Goal: Task Accomplishment & Management: Manage account settings

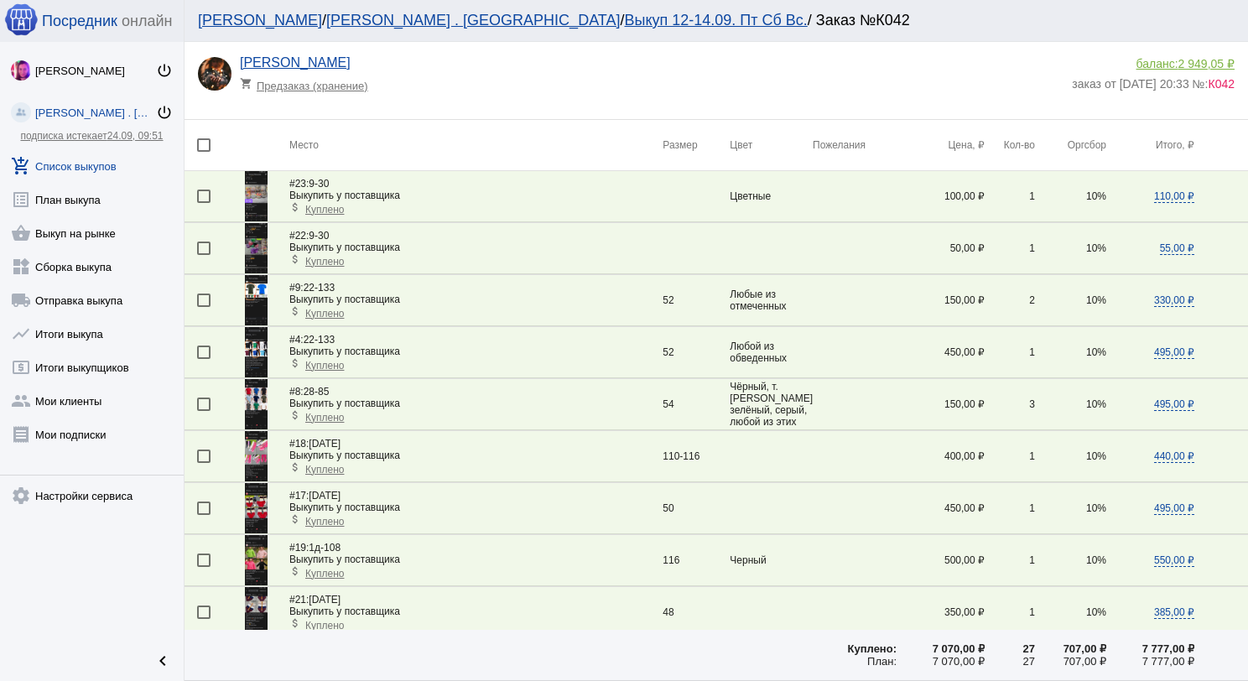
click at [118, 163] on link "add_shopping_cart Список выкупов" at bounding box center [92, 163] width 184 height 34
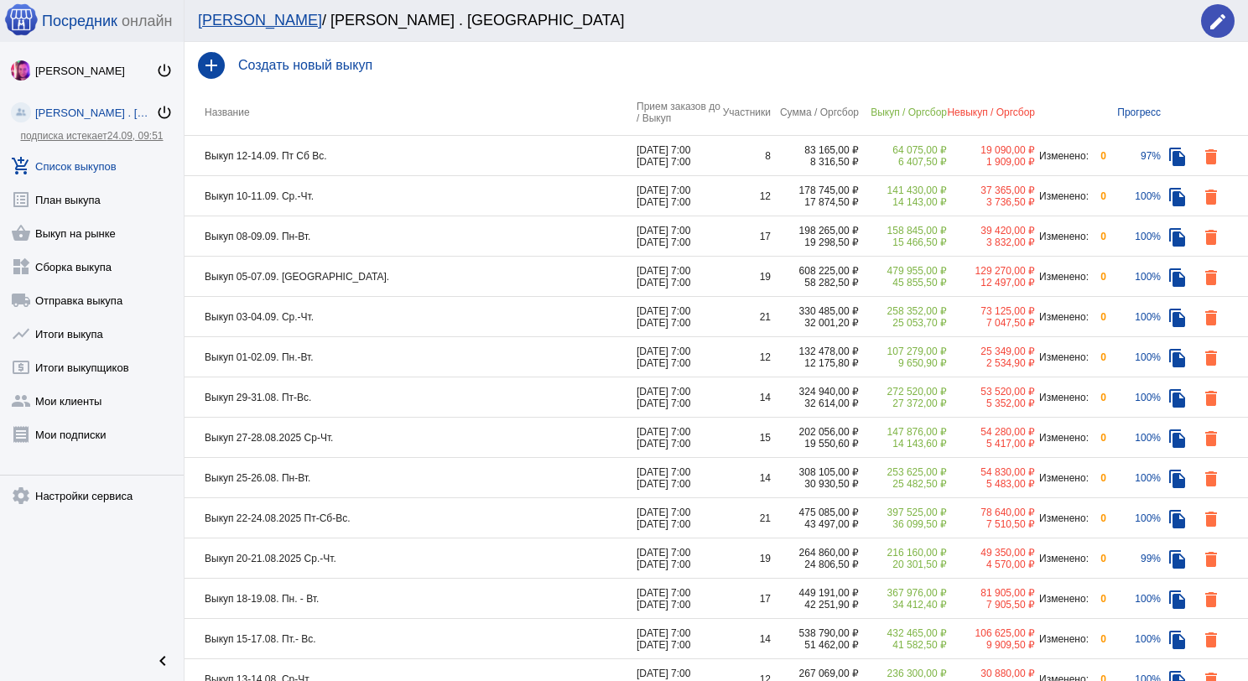
click at [403, 161] on td "Выкуп 12-14.09. Пт Сб Вс." at bounding box center [410, 156] width 452 height 40
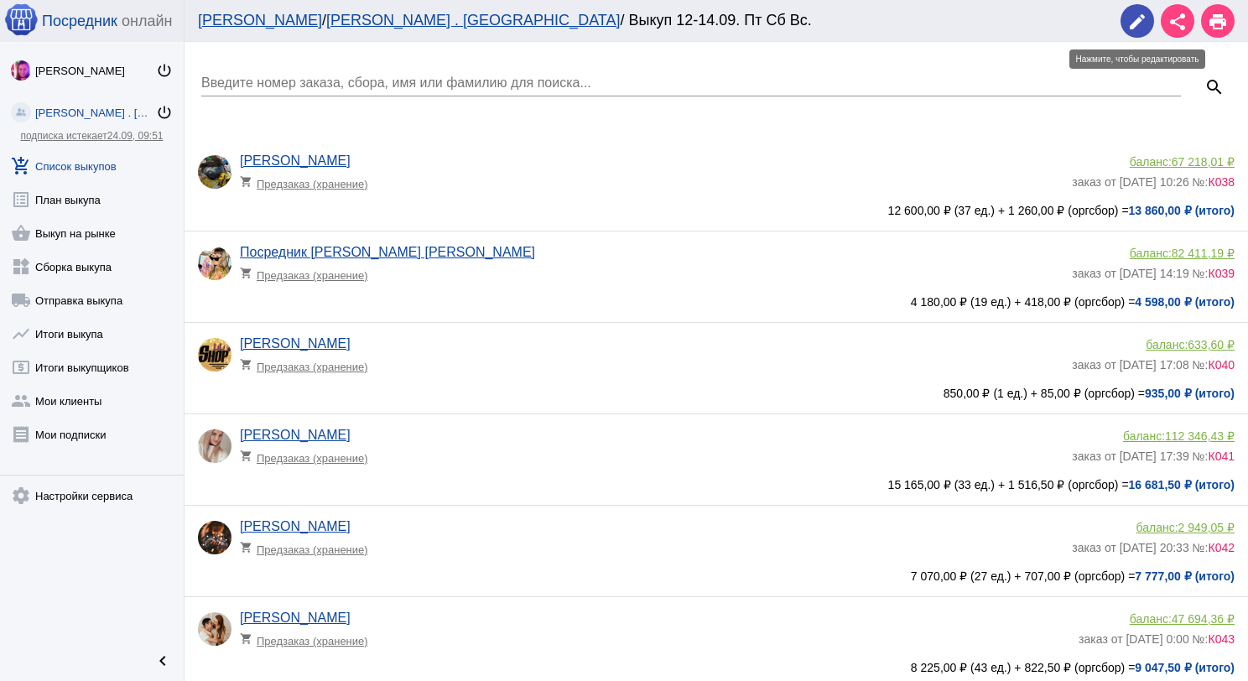
click at [1130, 27] on mat-icon "edit" at bounding box center [1137, 22] width 20 height 20
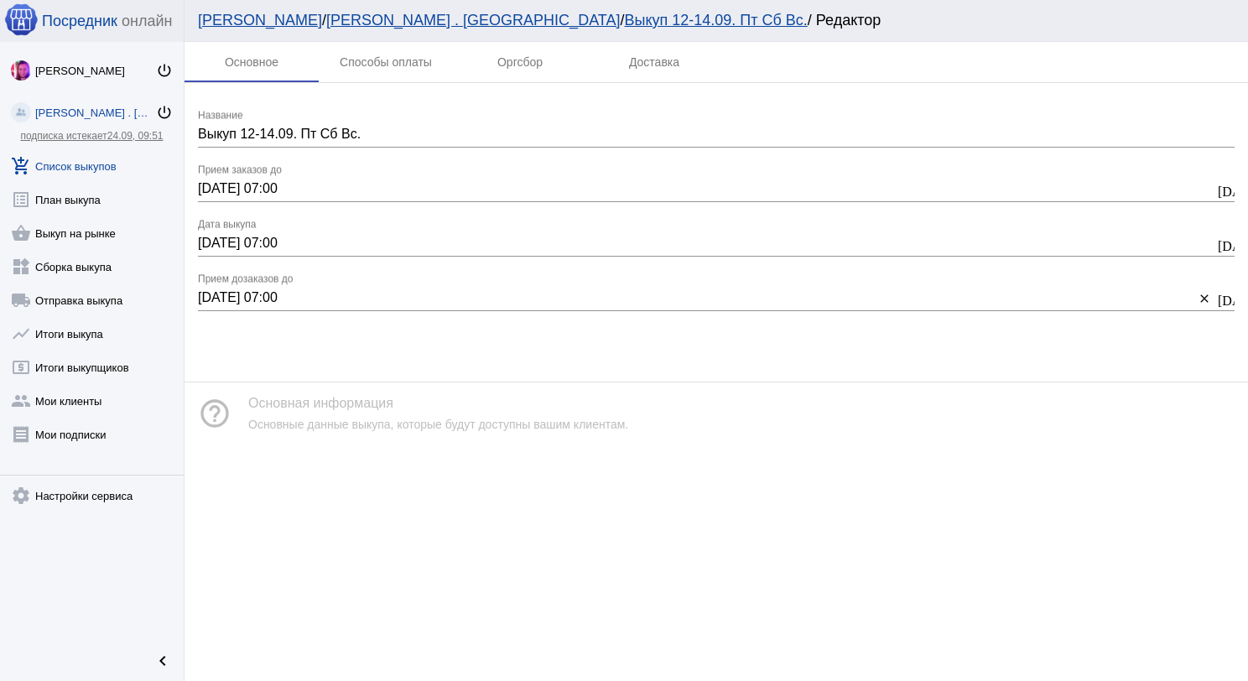
click at [213, 182] on input "12.09.2025 07:00" at bounding box center [706, 188] width 1016 height 15
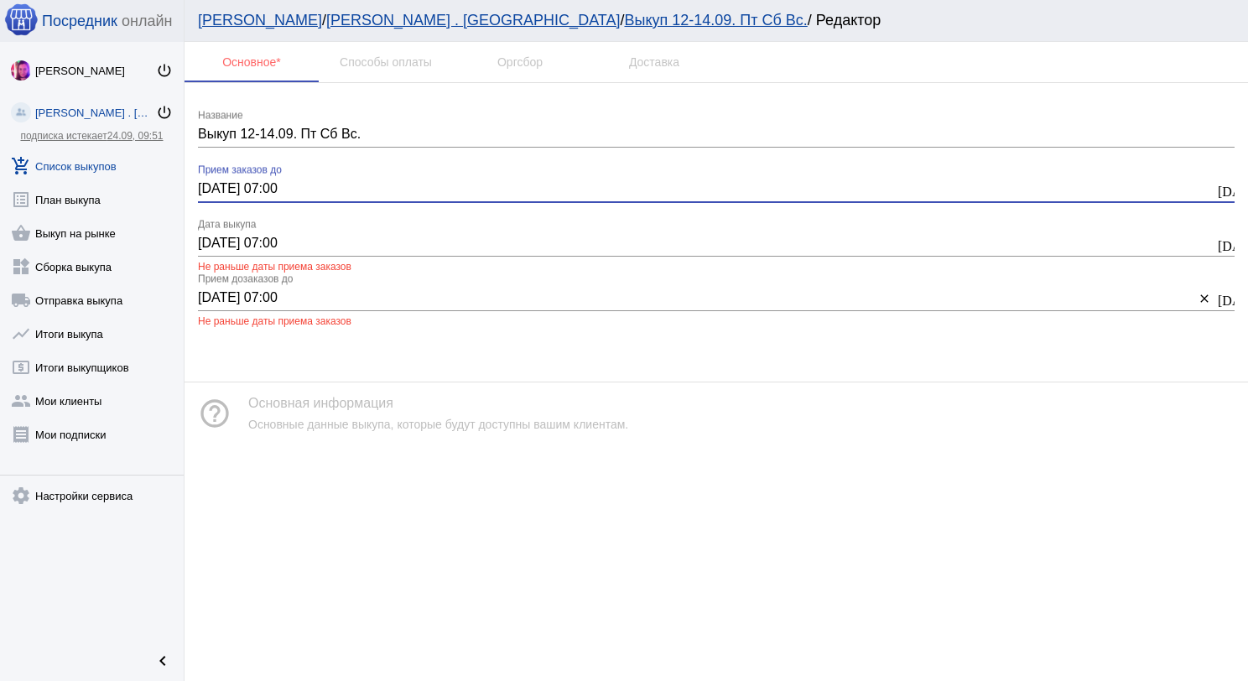
type input "13.09.2025 07:00"
click at [211, 237] on input "12.09.2025 07:00" at bounding box center [706, 243] width 1016 height 15
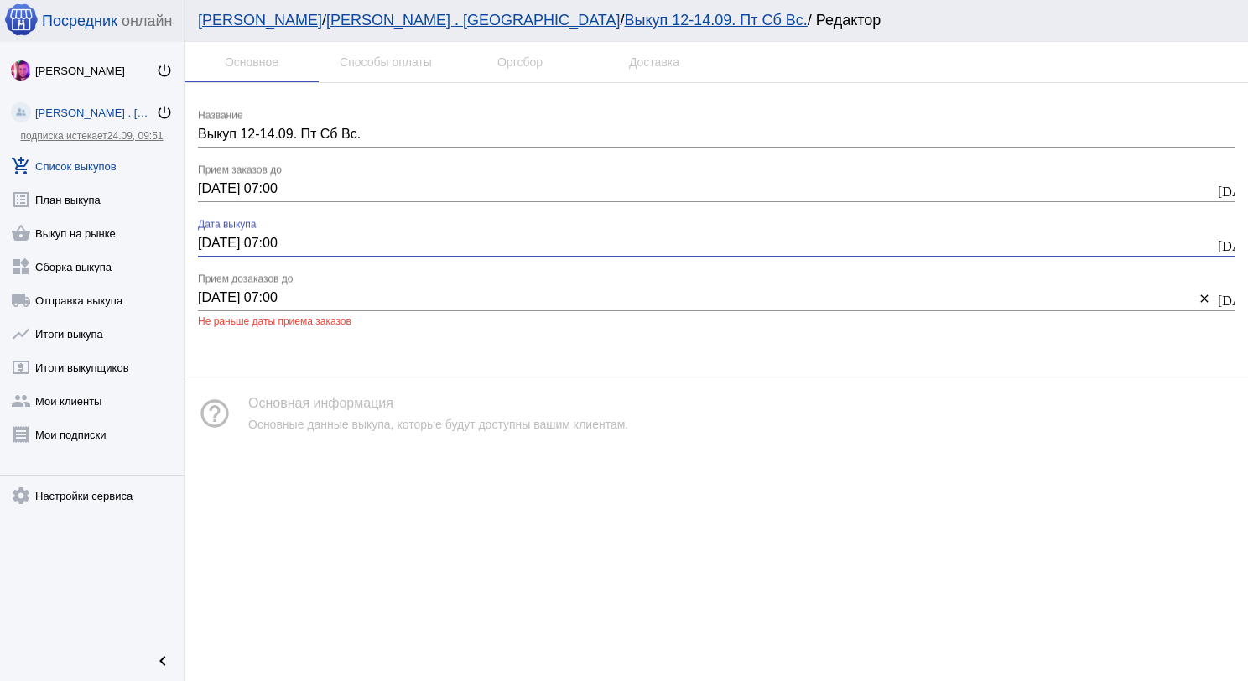
type input "13.09.2025 07:00"
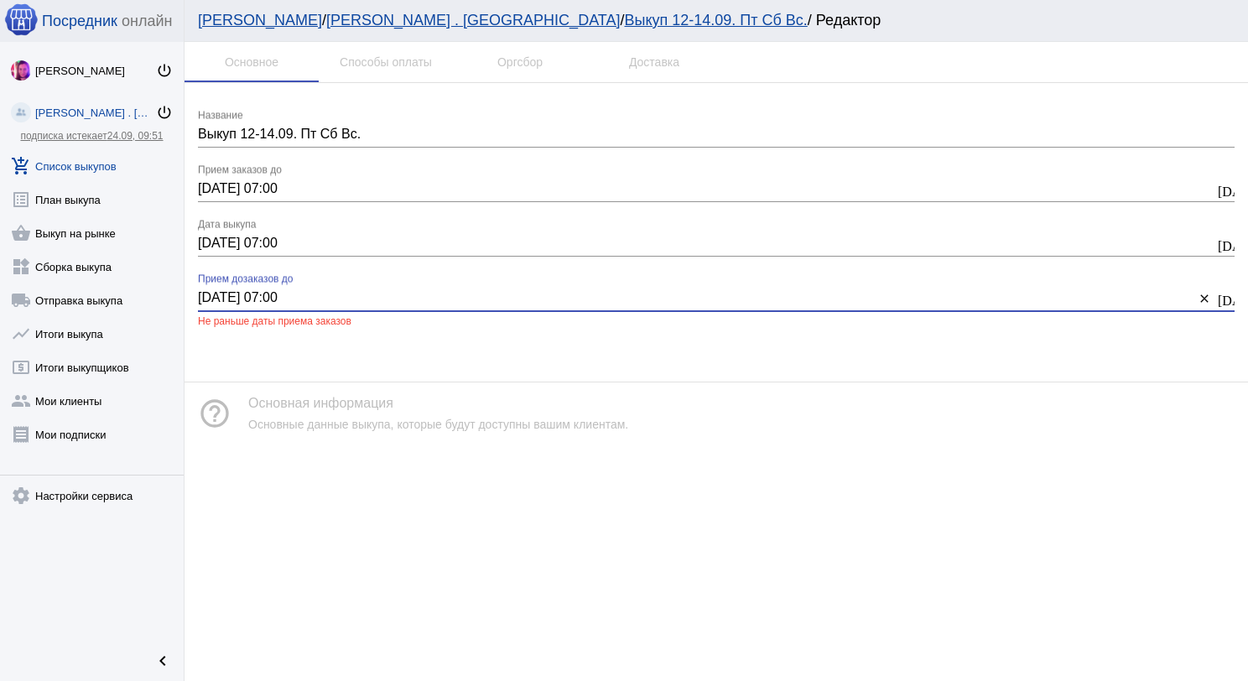
click at [210, 297] on input "12.09.2025 07:00" at bounding box center [696, 297] width 996 height 15
type input "13.09.2025 07:00"
click at [1212, 25] on div "Мои ЛК / Ника Никова . Sадовод / Выкуп 12-14.09. Пт Сб Вс. / Редактор" at bounding box center [708, 21] width 1020 height 18
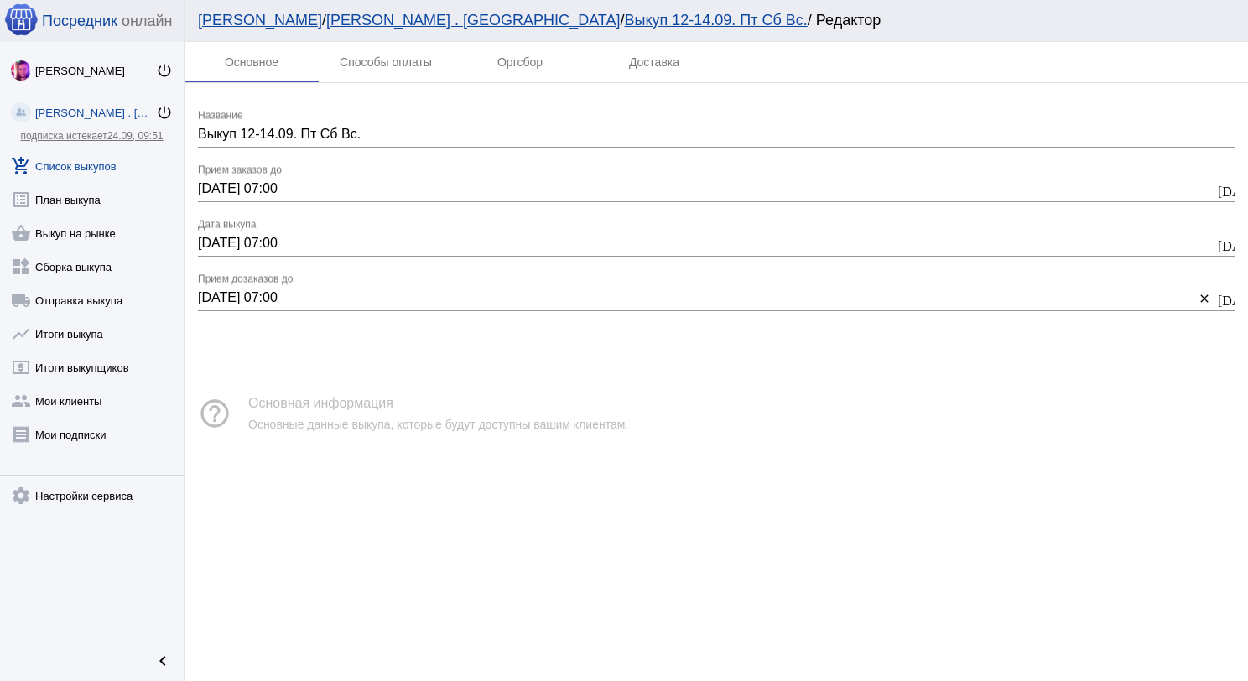
click at [95, 171] on link "add_shopping_cart Список выкупов" at bounding box center [92, 163] width 184 height 34
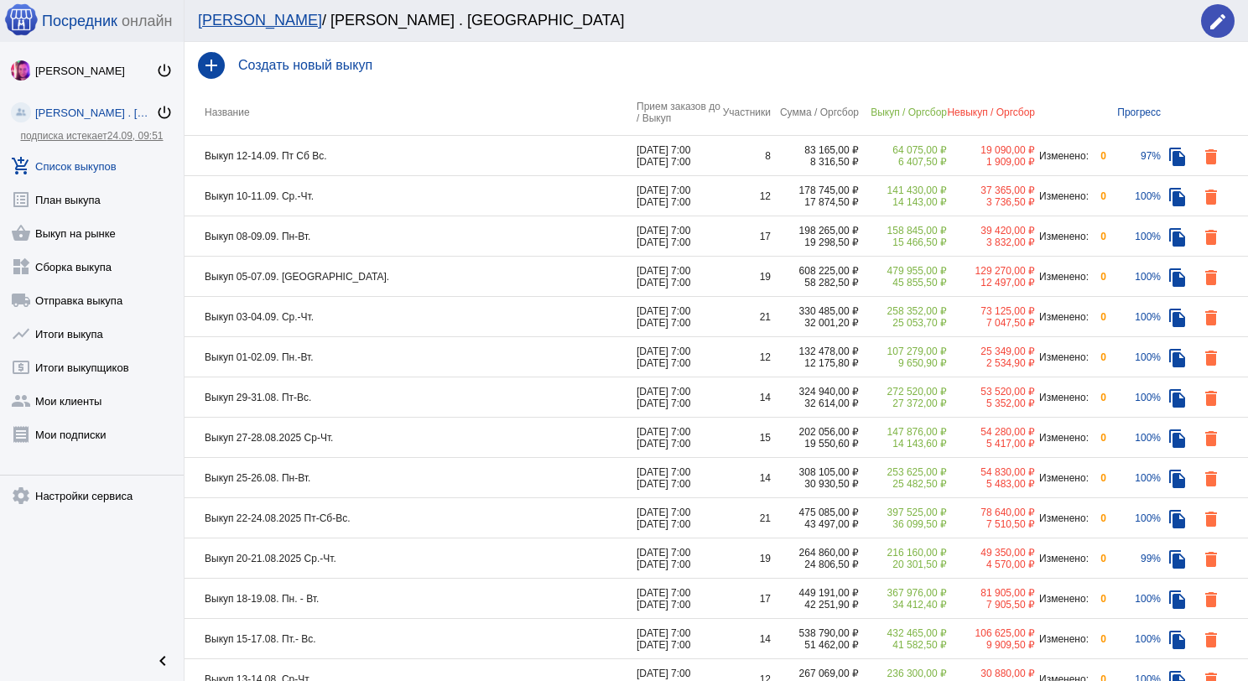
click at [390, 152] on td "Выкуп 12-14.09. Пт Сб Вс." at bounding box center [410, 156] width 452 height 40
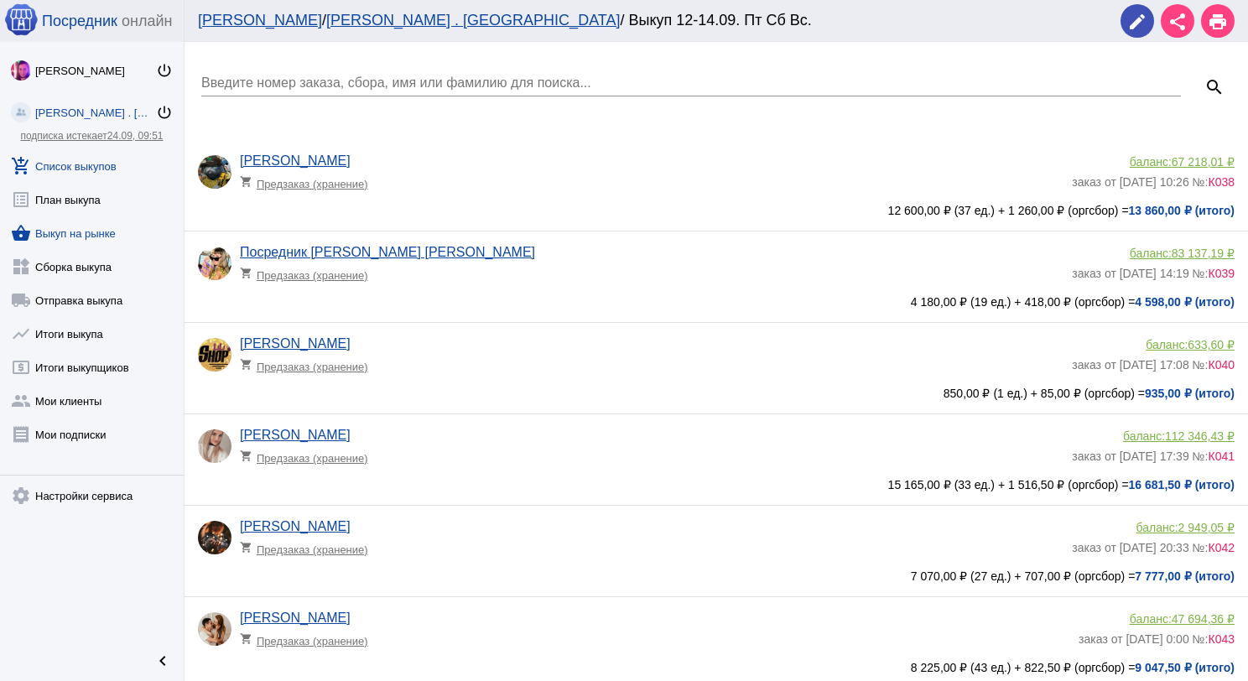
click at [114, 227] on link "shopping_basket Выкуп на рынке" at bounding box center [92, 230] width 184 height 34
